Goal: Task Accomplishment & Management: Manage account settings

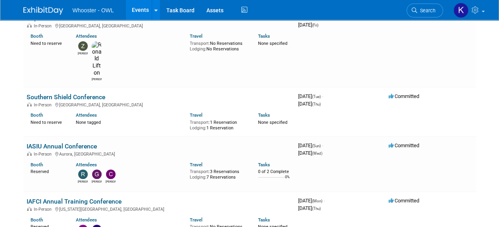
scroll to position [79, 0]
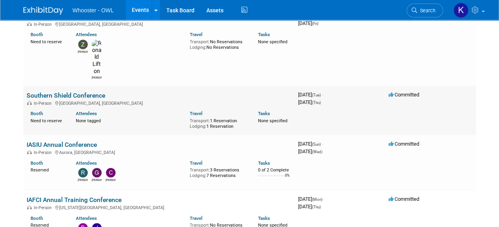
click at [96, 92] on link "Southern Shield Conference" at bounding box center [66, 96] width 79 height 8
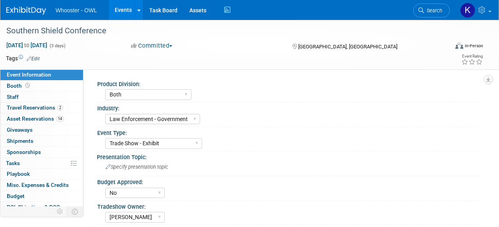
select select "Both"
select select "Law Enforcement - Government"
select select "Trade Show - Exhibit"
select select "No"
select select "Kamila Castaneda"
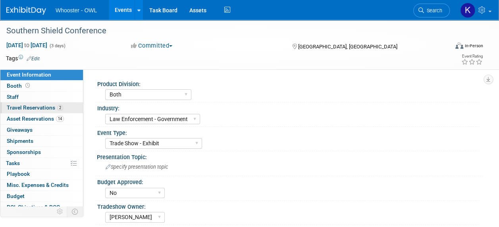
click at [48, 110] on span "Travel Reservations 2" at bounding box center [35, 107] width 56 height 6
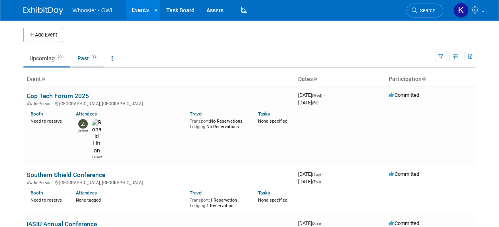
click at [87, 57] on link "Past 33" at bounding box center [87, 58] width 33 height 15
